Goal: Information Seeking & Learning: Learn about a topic

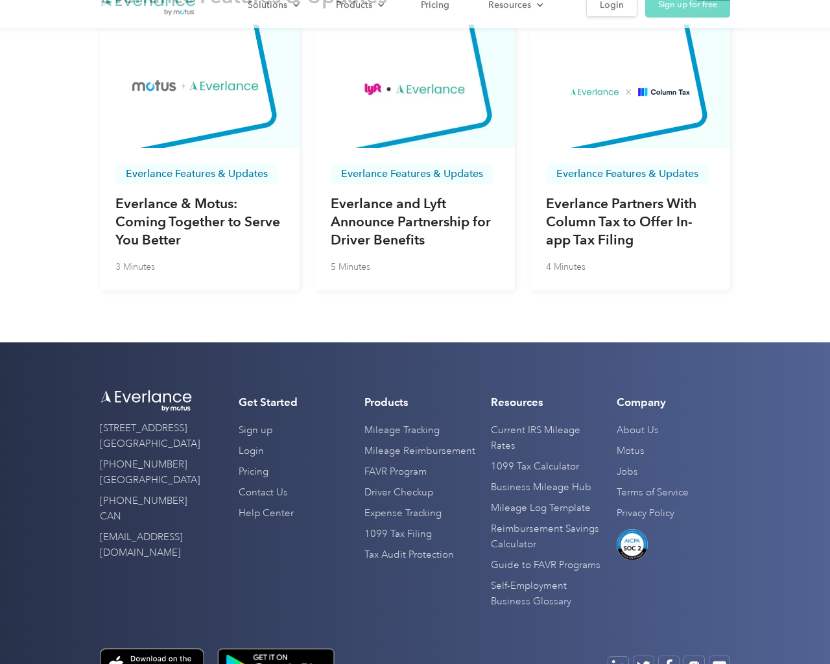
scroll to position [4407, 0]
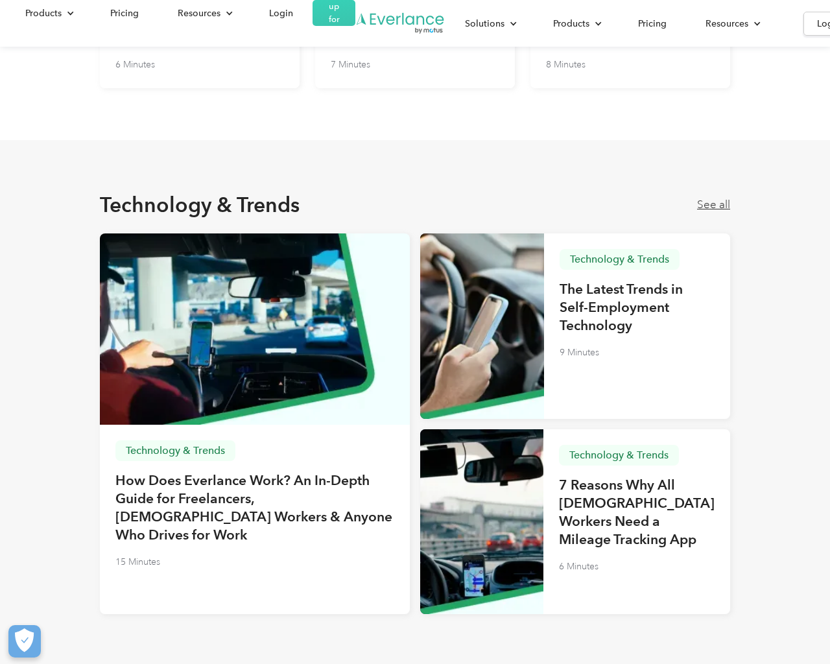
scroll to position [3533, 0]
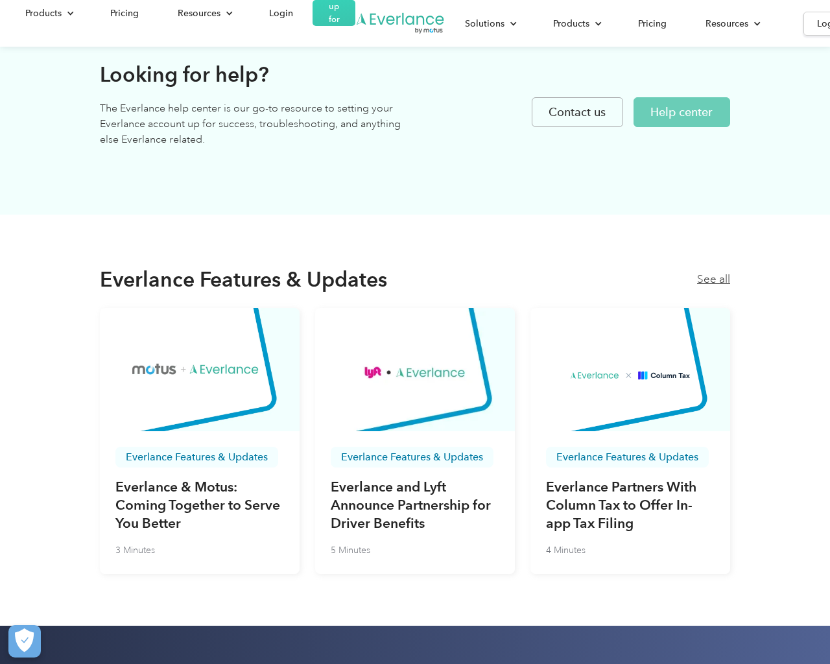
scroll to position [4266, 0]
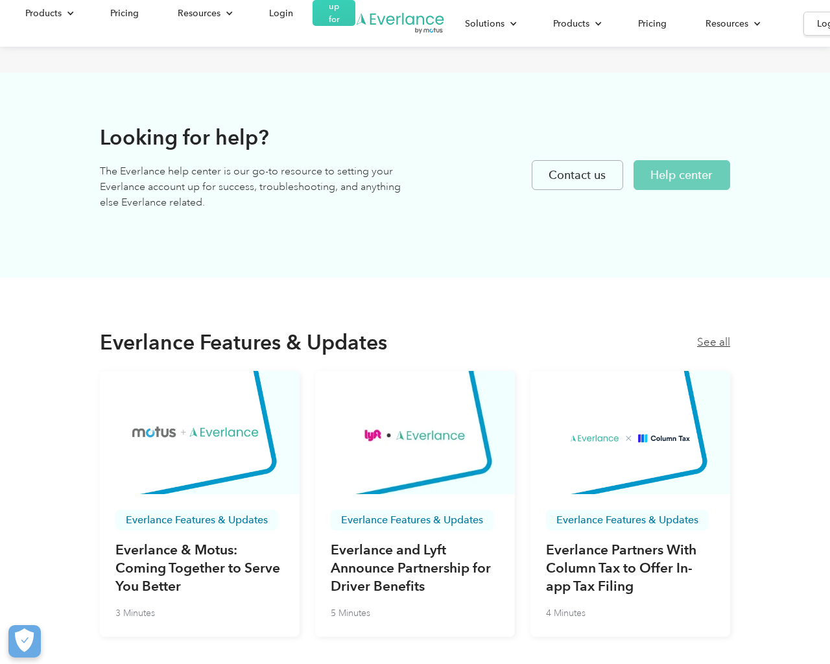
scroll to position [4061, 0]
